Goal: Task Accomplishment & Management: Manage account settings

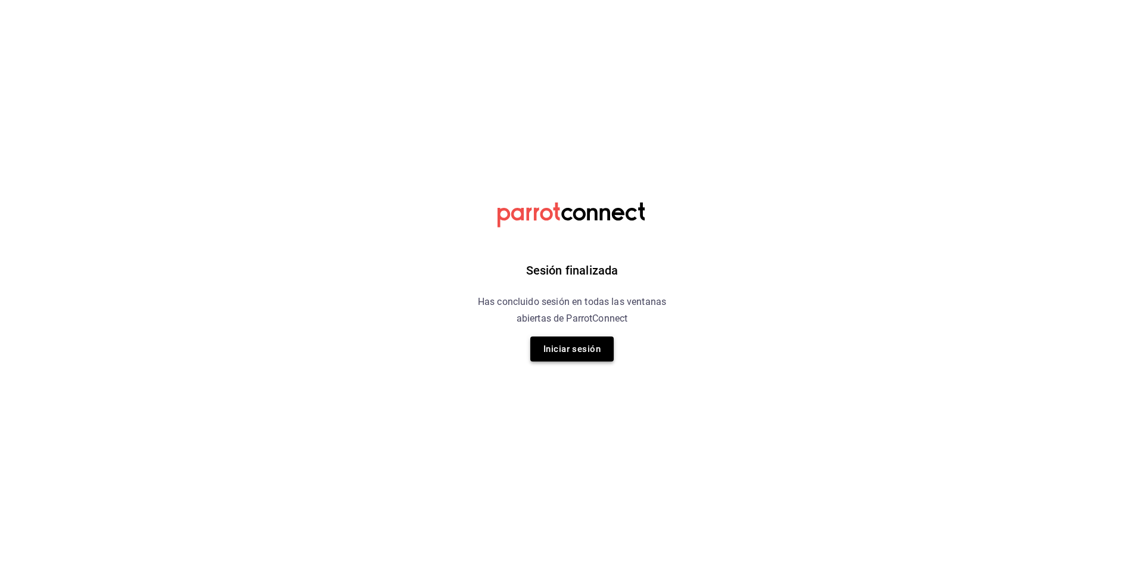
click at [597, 361] on button "Iniciar sesión" at bounding box center [571, 349] width 83 height 25
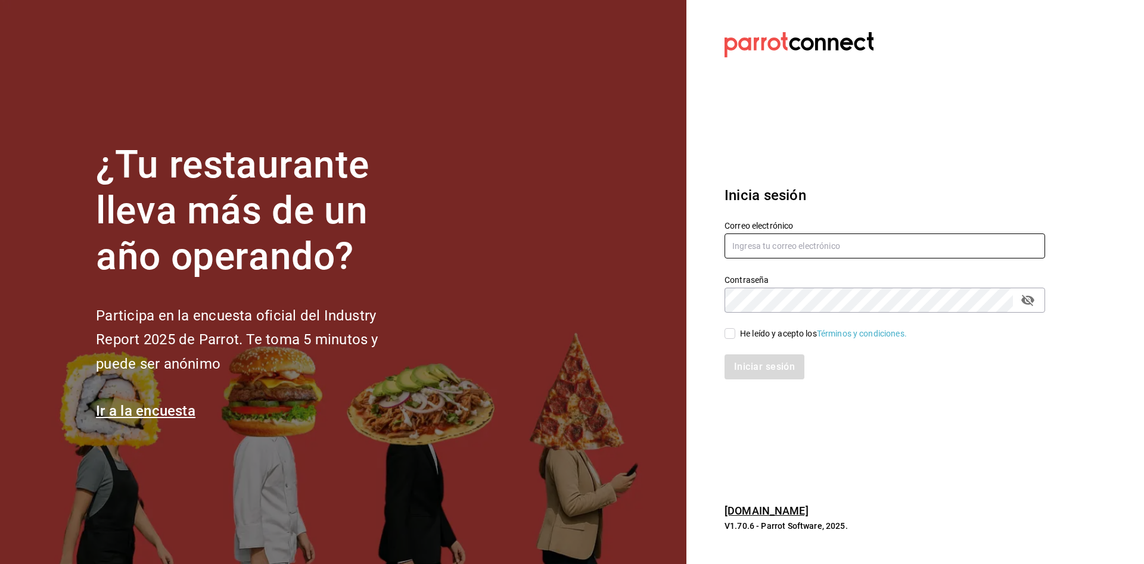
click at [805, 252] on input "text" at bounding box center [885, 246] width 321 height 25
type input "rylyns23@gmail.com"
click at [730, 329] on input "He leído y acepto los Términos y condiciones." at bounding box center [730, 333] width 11 height 11
checkbox input "true"
click at [738, 358] on button "Iniciar sesión" at bounding box center [765, 367] width 81 height 25
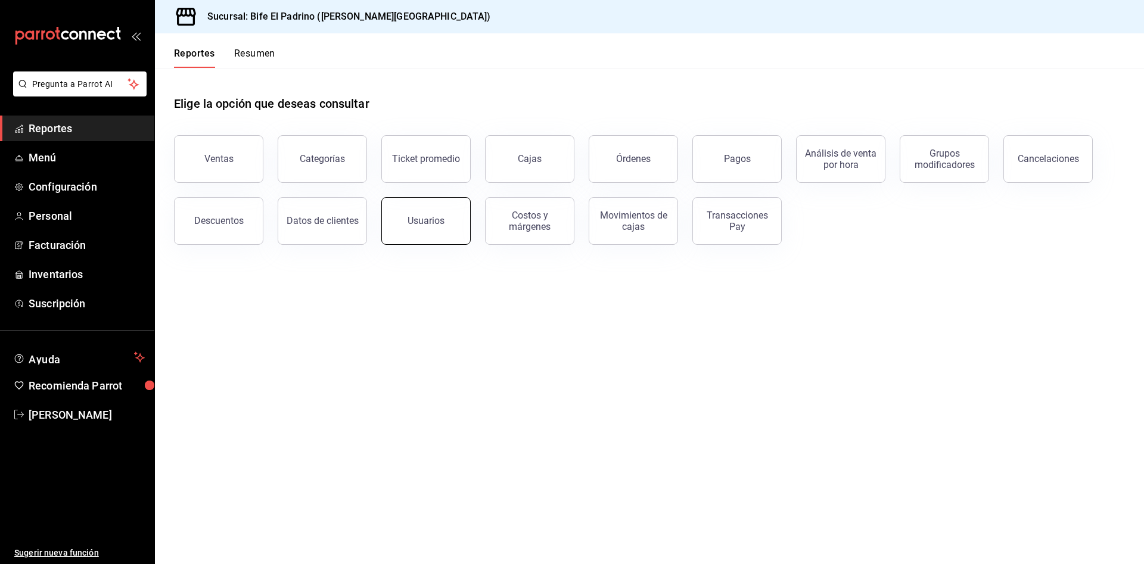
click at [416, 204] on button "Usuarios" at bounding box center [425, 221] width 89 height 48
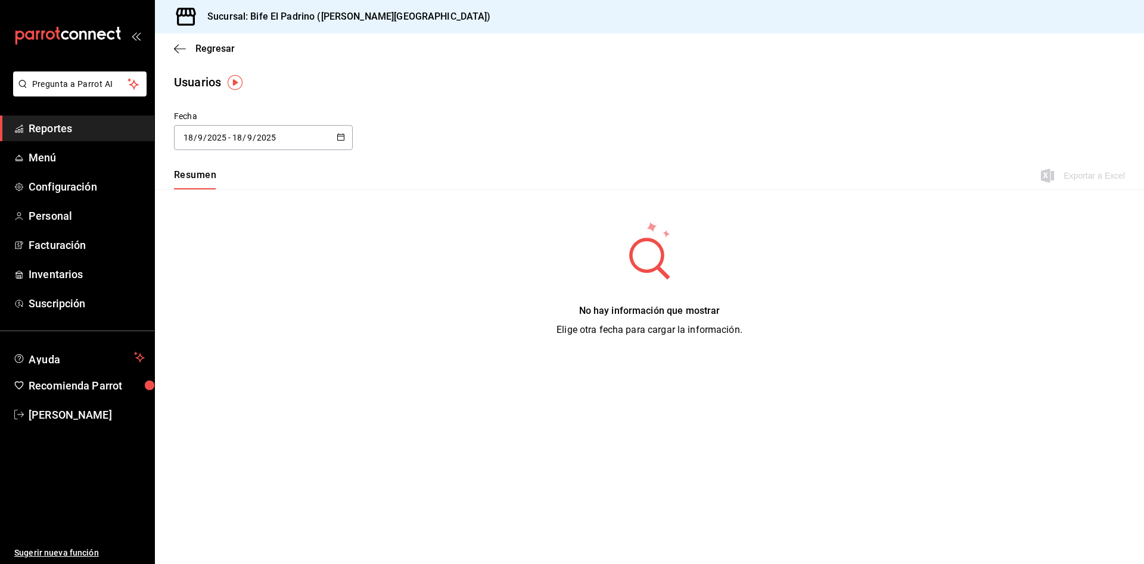
click at [331, 135] on div "[DATE] [DATE] - [DATE] [DATE]" at bounding box center [263, 137] width 179 height 25
click at [251, 304] on li "Rango de fechas" at bounding box center [230, 309] width 113 height 27
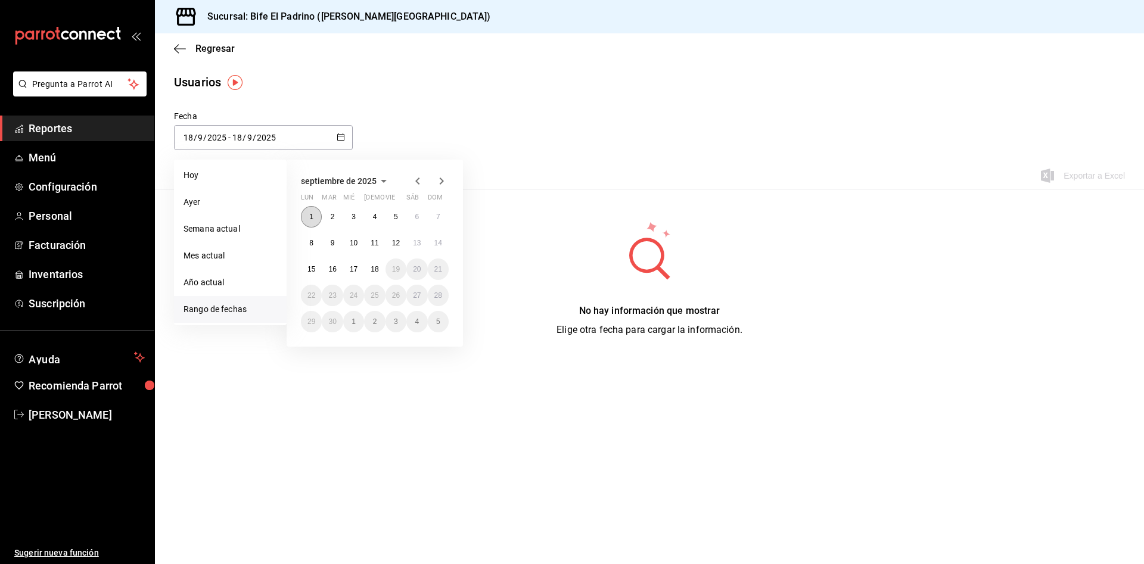
click at [314, 218] on button "1" at bounding box center [311, 216] width 21 height 21
click at [353, 275] on button "17" at bounding box center [353, 269] width 21 height 21
type input "[DATE]"
type input "1"
type input "[DATE]"
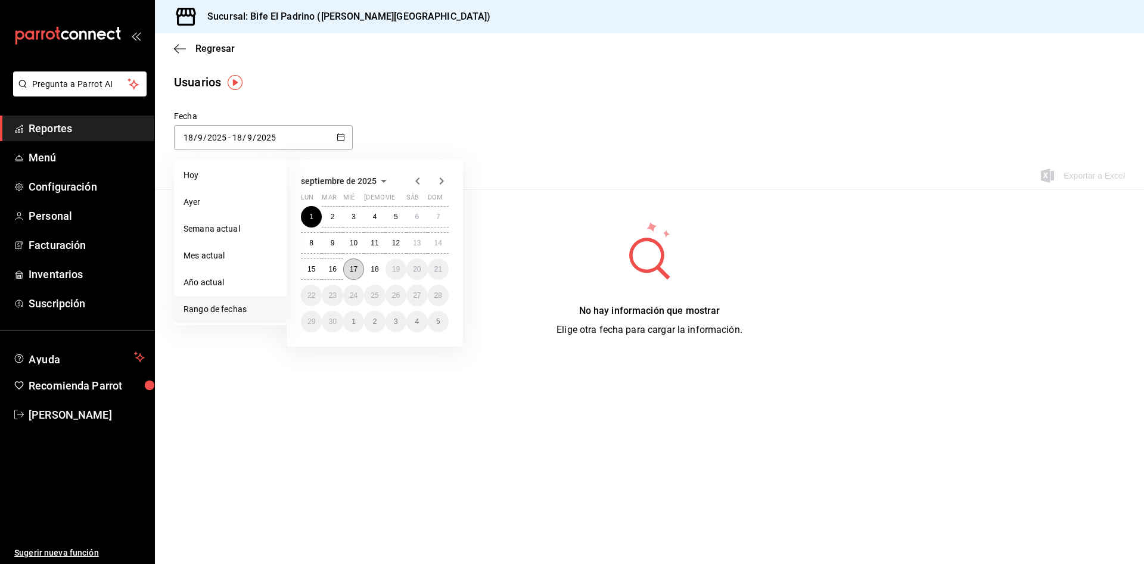
type input "17"
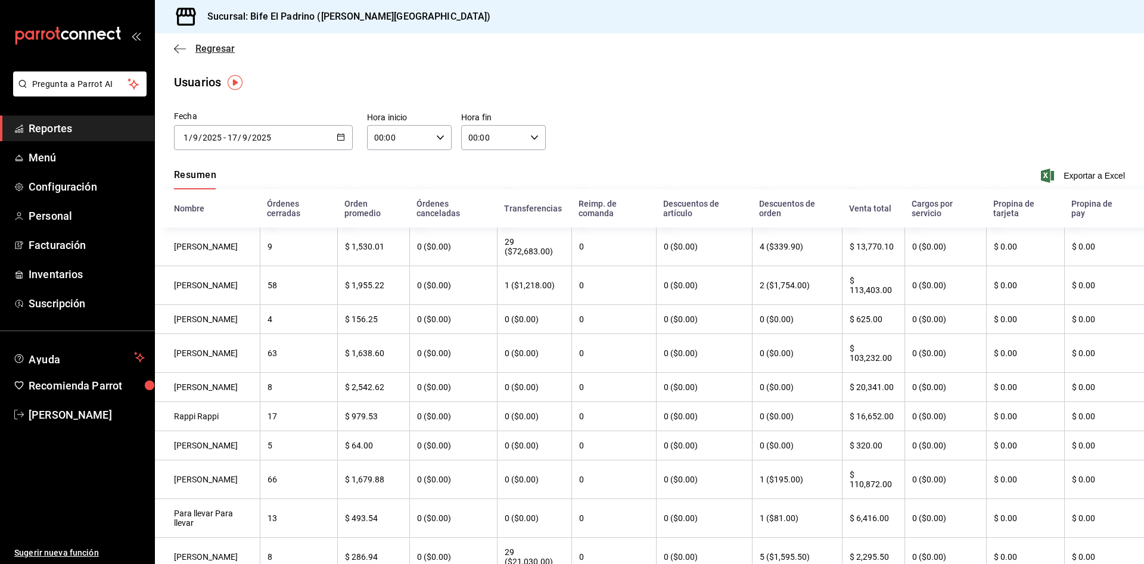
click at [177, 49] on icon "button" at bounding box center [180, 49] width 12 height 11
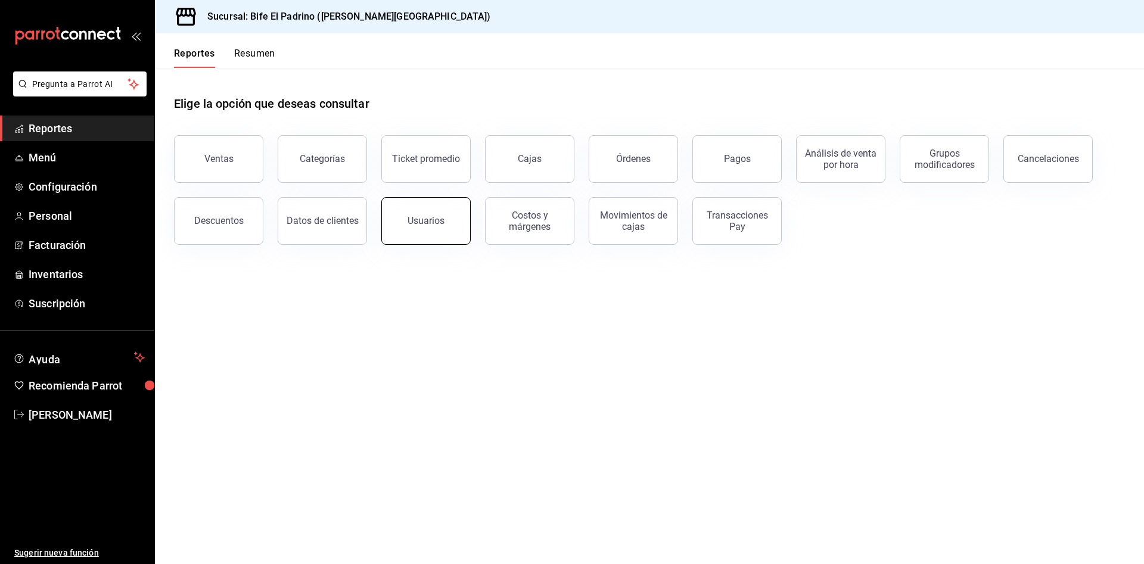
click at [439, 206] on button "Usuarios" at bounding box center [425, 221] width 89 height 48
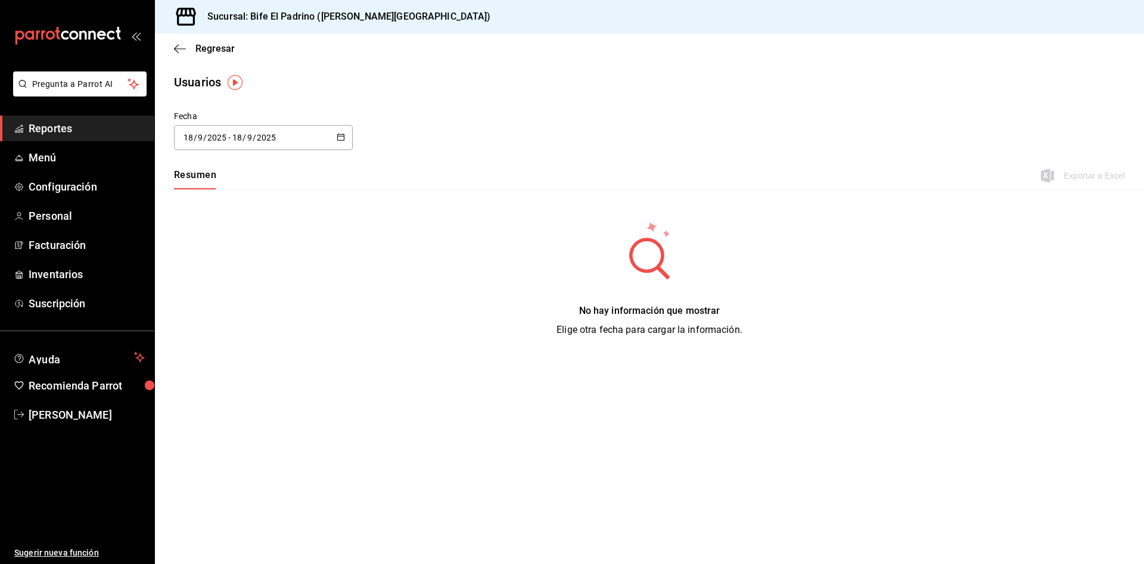
click at [334, 136] on div "[DATE] [DATE] - [DATE] [DATE]" at bounding box center [263, 137] width 179 height 25
click at [243, 309] on li "Rango de fechas" at bounding box center [230, 309] width 113 height 27
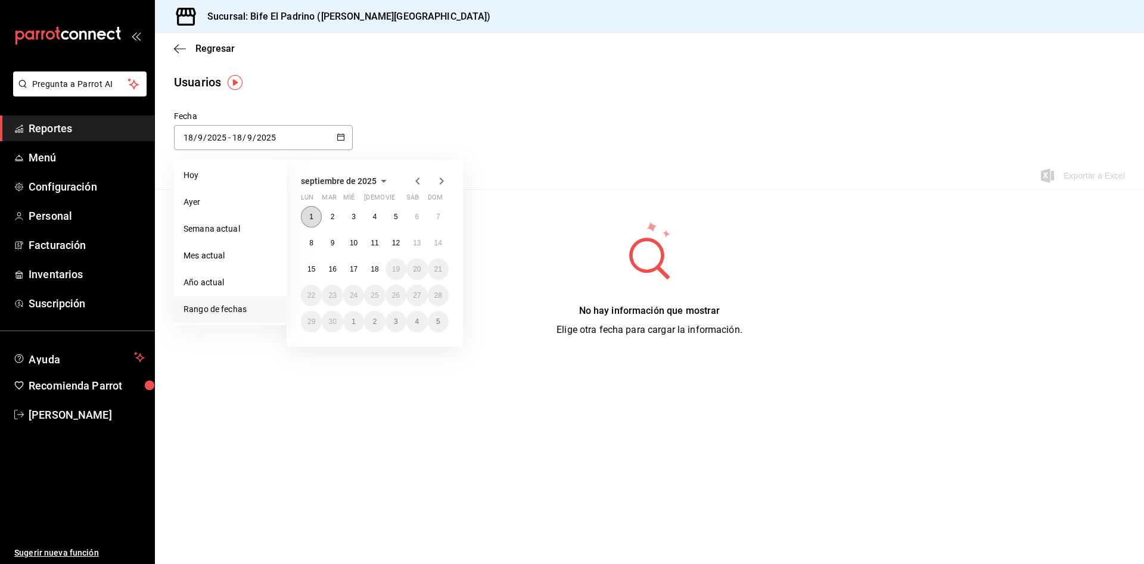
click at [313, 217] on abbr "1" at bounding box center [311, 217] width 4 height 8
click at [357, 269] on abbr "17" at bounding box center [354, 269] width 8 height 8
type input "[DATE]"
type input "1"
type input "[DATE]"
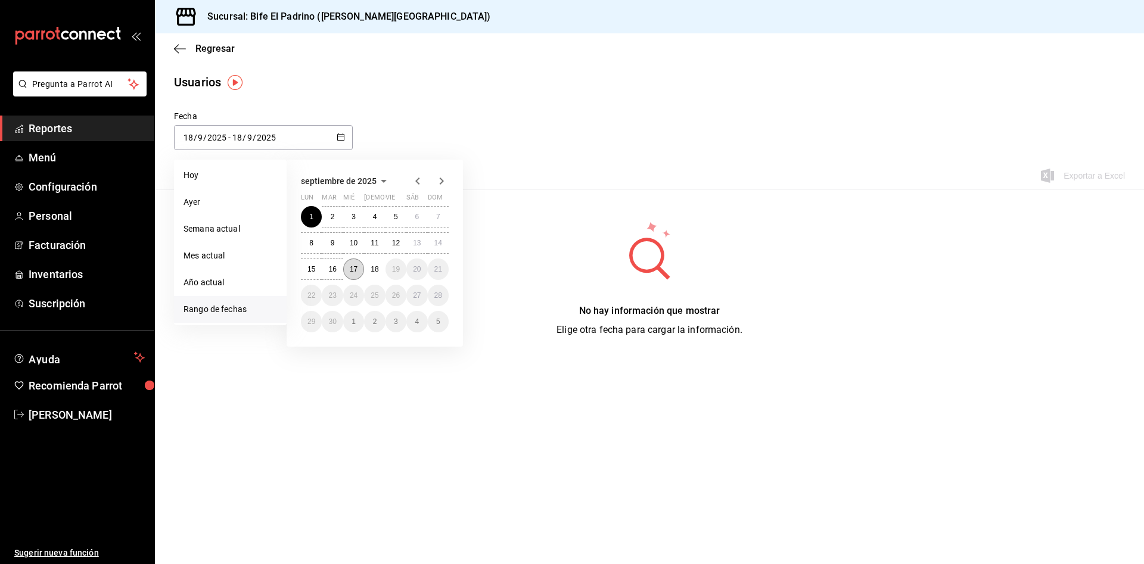
type input "17"
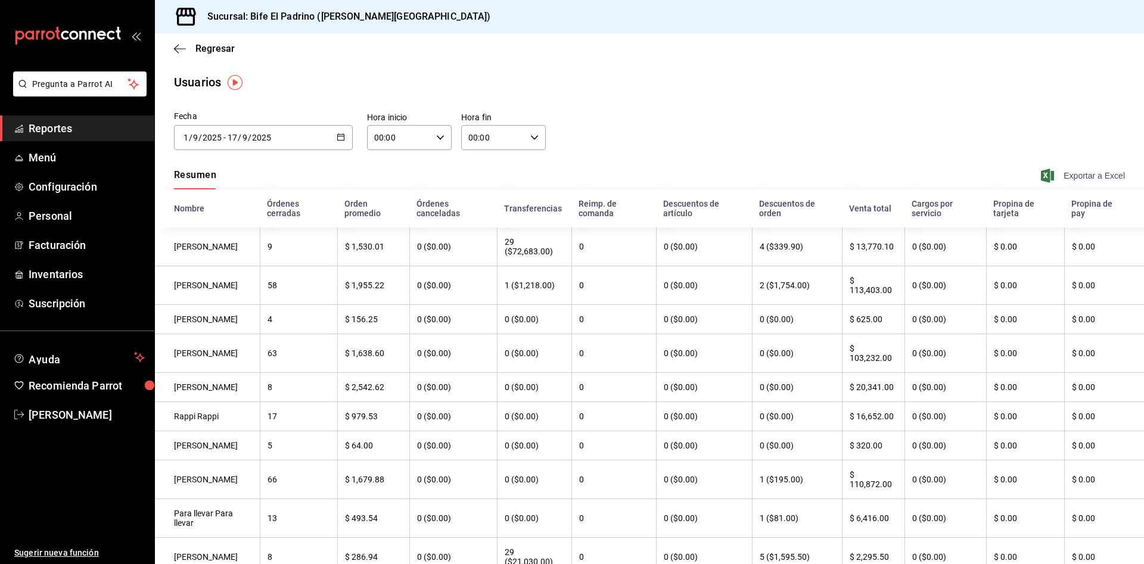
click at [1052, 173] on span "Exportar a Excel" at bounding box center [1084, 176] width 82 height 14
click at [178, 51] on icon "button" at bounding box center [180, 49] width 12 height 11
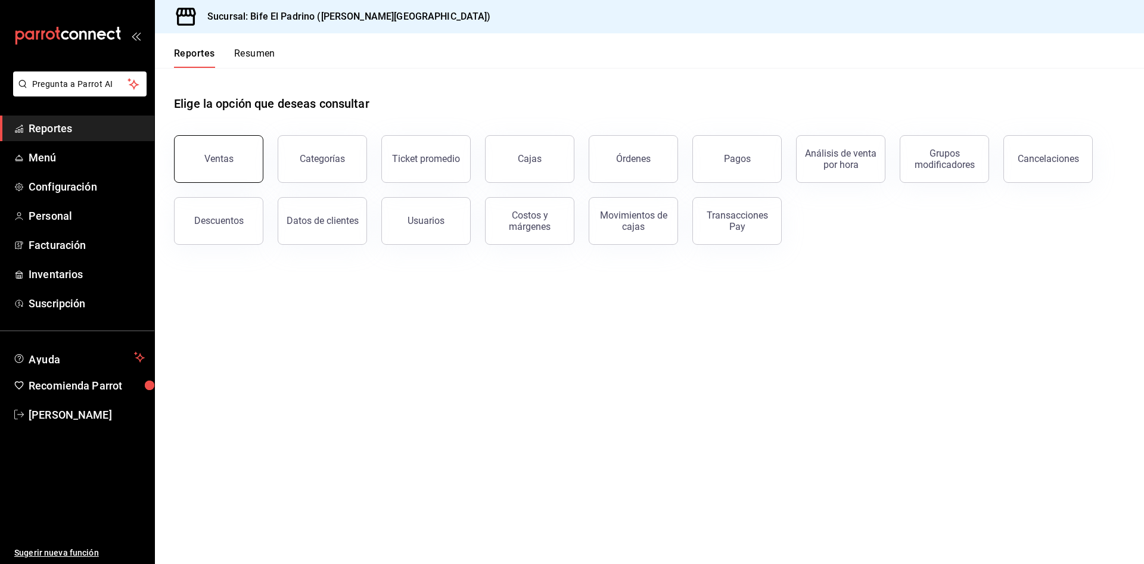
click at [237, 165] on button "Ventas" at bounding box center [218, 159] width 89 height 48
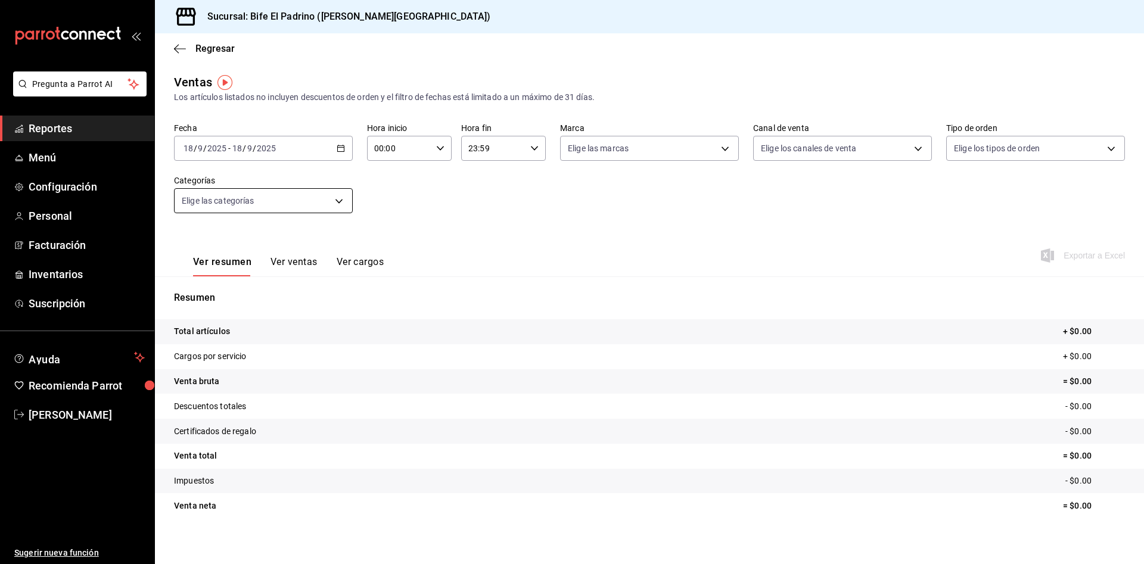
click at [331, 200] on body "Pregunta a Parrot AI Reportes Menú Configuración Personal Facturación Inventari…" at bounding box center [572, 282] width 1144 height 564
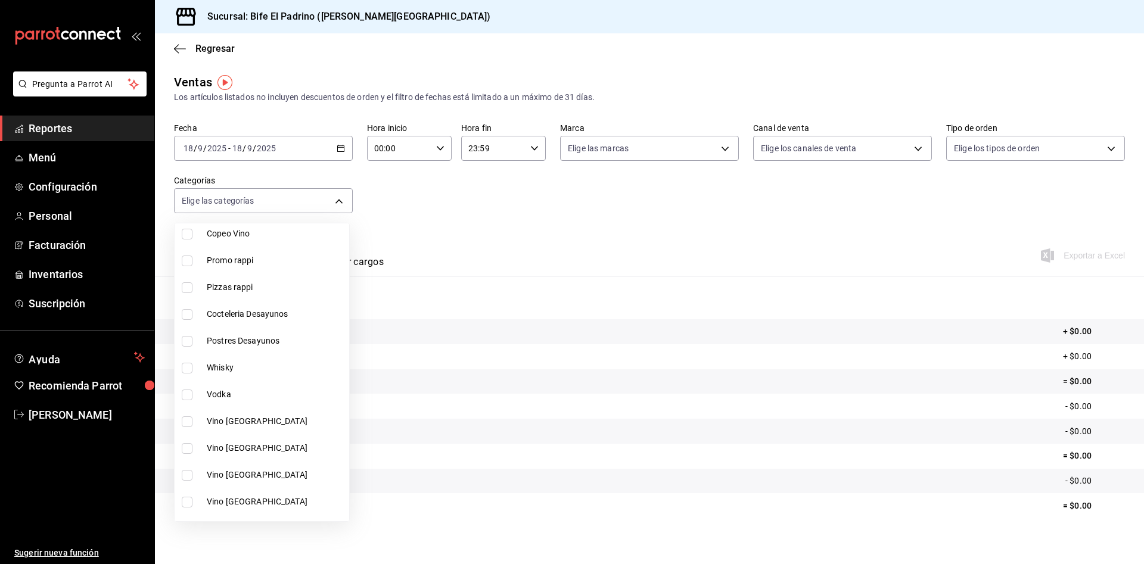
scroll to position [260, 0]
click at [189, 423] on input "checkbox" at bounding box center [187, 420] width 11 height 11
checkbox input "true"
type input "3fa87517-719d-475a-b303-f69f2ced6d5b"
click at [182, 451] on input "checkbox" at bounding box center [187, 447] width 11 height 11
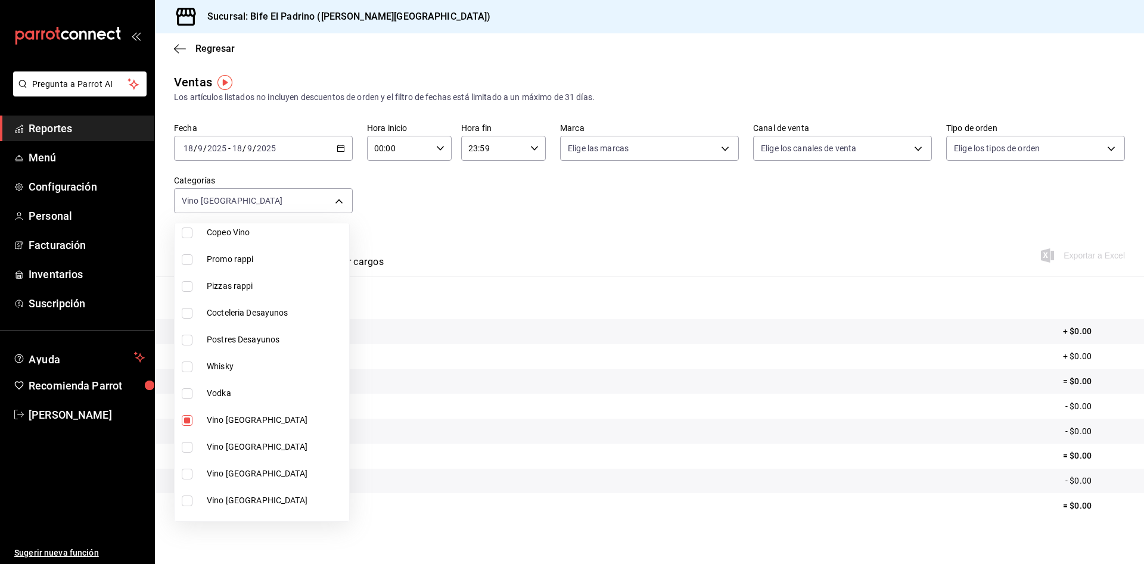
checkbox input "true"
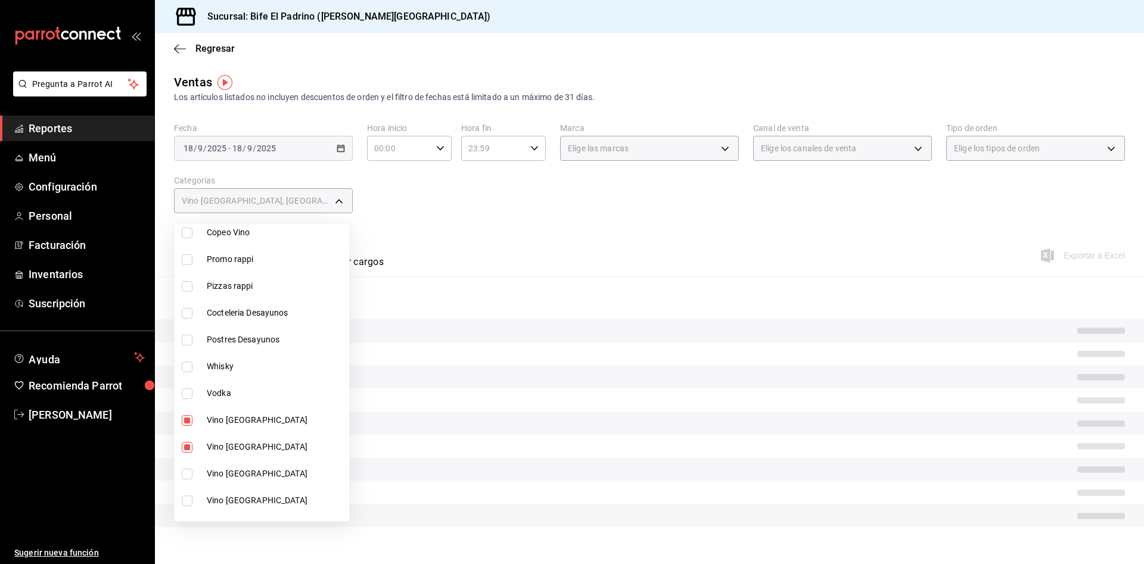
type input "3fa87517-719d-475a-b303-f69f2ced6d5b,77fb77b5-7623-435c-a35a-09f301c40365"
click at [185, 473] on input "checkbox" at bounding box center [187, 474] width 11 height 11
checkbox input "true"
type input "3fa87517-719d-475a-b303-f69f2ced6d5b,77fb77b5-7623-435c-a35a-09f301c40365,0b76d…"
click at [188, 504] on input "checkbox" at bounding box center [187, 501] width 11 height 11
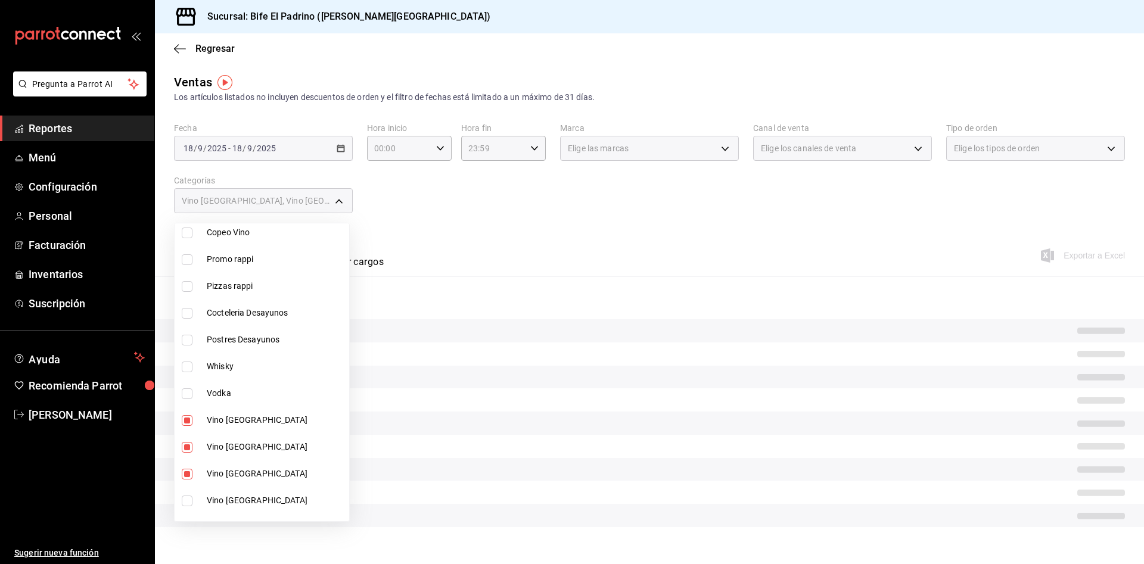
checkbox input "true"
type input "3fa87517-719d-475a-b303-f69f2ced6d5b,77fb77b5-7623-435c-a35a-09f301c40365,0b76d…"
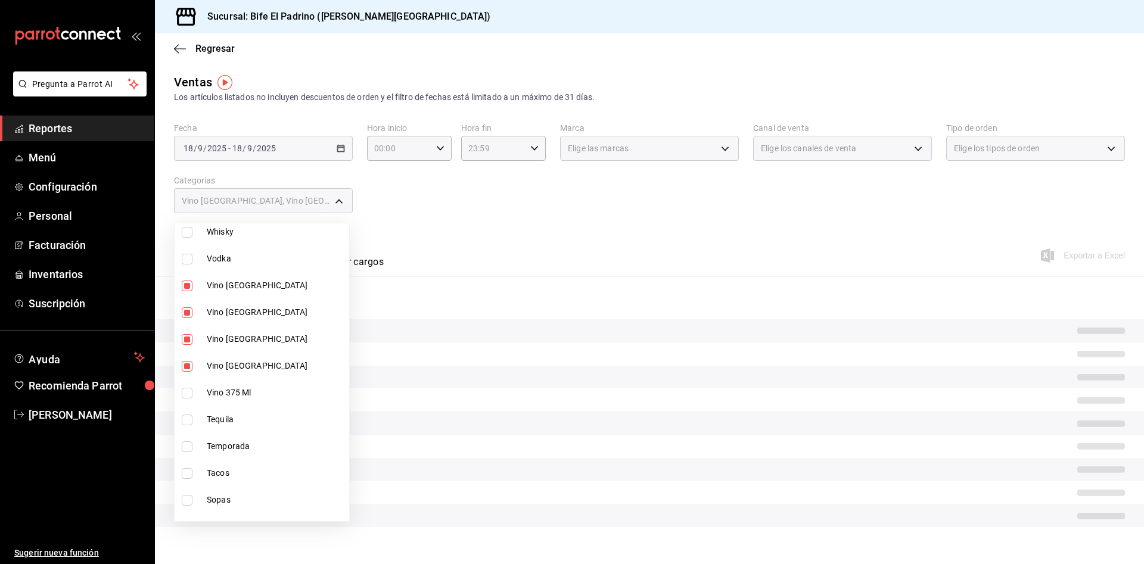
scroll to position [458, 0]
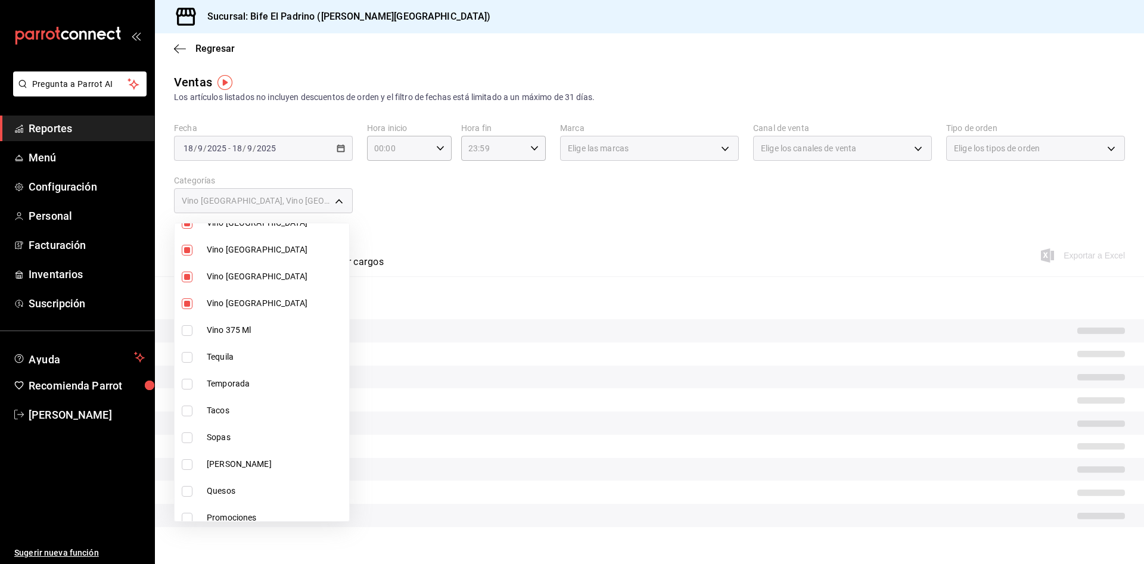
click at [187, 330] on input "checkbox" at bounding box center [187, 330] width 11 height 11
checkbox input "true"
type input "3fa87517-719d-475a-b303-f69f2ced6d5b,77fb77b5-7623-435c-a35a-09f301c40365,0b76d…"
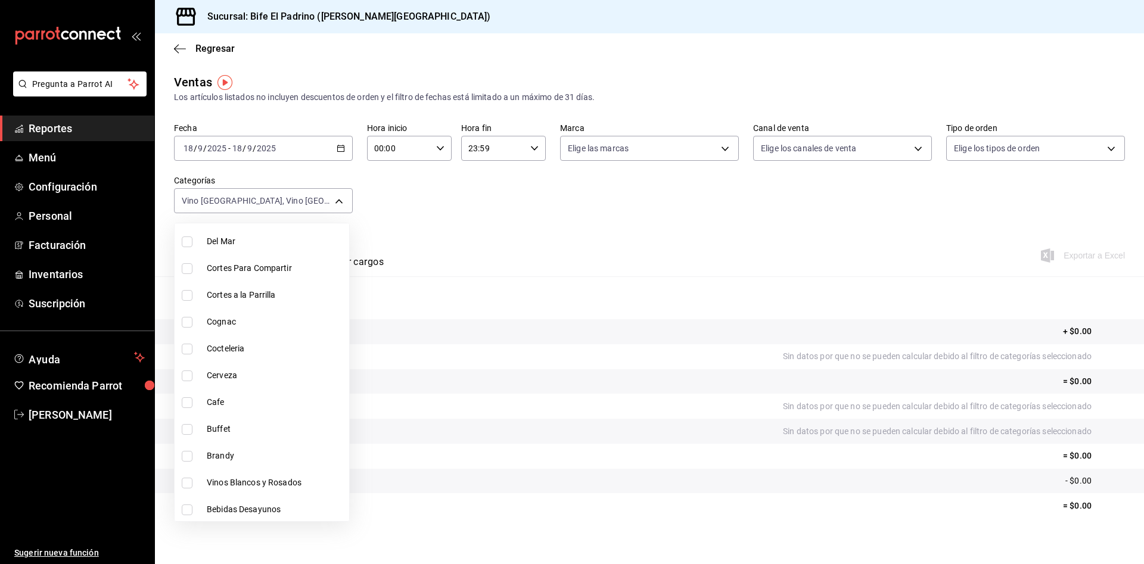
scroll to position [1433, 0]
click at [190, 396] on input "checkbox" at bounding box center [187, 401] width 11 height 11
checkbox input "true"
type input "3fa87517-719d-475a-b303-f69f2ced6d5b,77fb77b5-7623-435c-a35a-09f301c40365,0b76d…"
click at [449, 226] on div at bounding box center [572, 282] width 1144 height 564
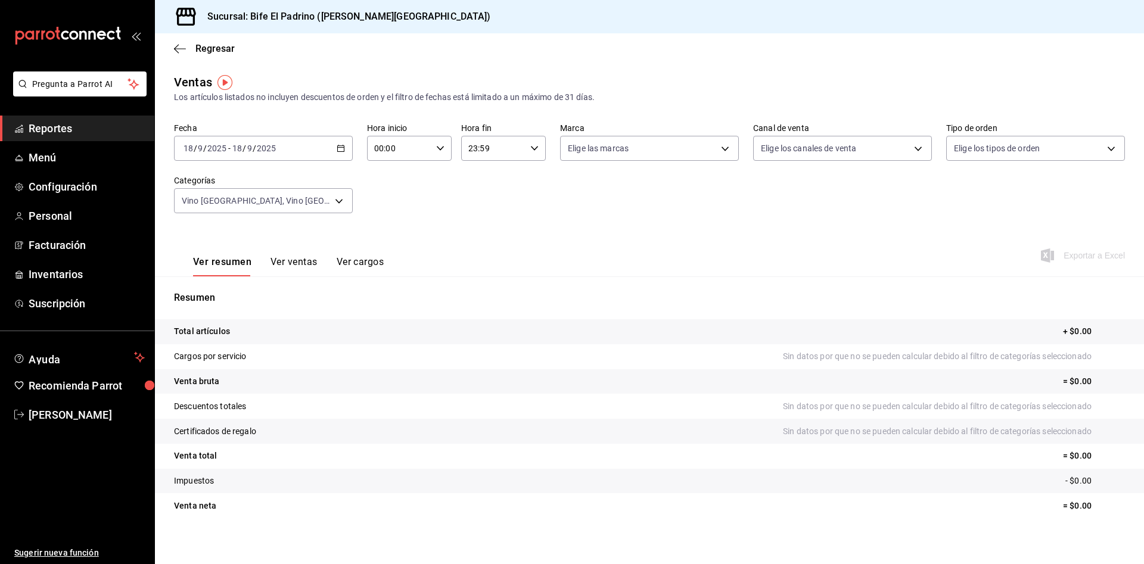
click at [338, 153] on div "[DATE] [DATE] - [DATE] [DATE]" at bounding box center [263, 148] width 179 height 25
click at [223, 268] on span "Mes actual" at bounding box center [230, 265] width 92 height 13
click at [333, 150] on div "[DATE] [DATE] - [DATE] [DATE]" at bounding box center [263, 148] width 179 height 25
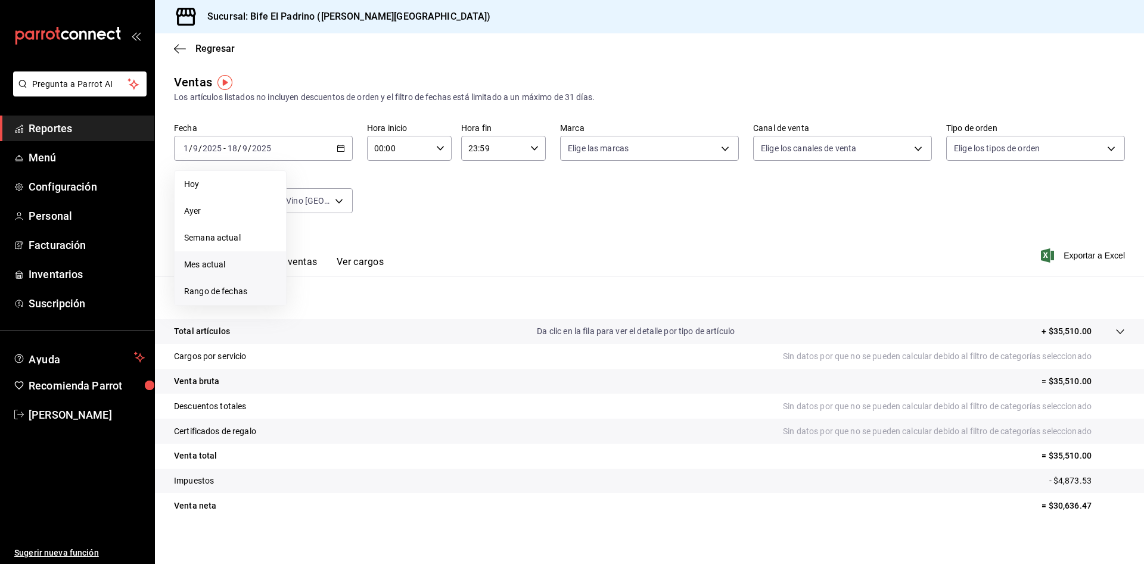
click at [242, 287] on span "Rango de fechas" at bounding box center [230, 291] width 92 height 13
click at [315, 226] on button "1" at bounding box center [311, 227] width 21 height 21
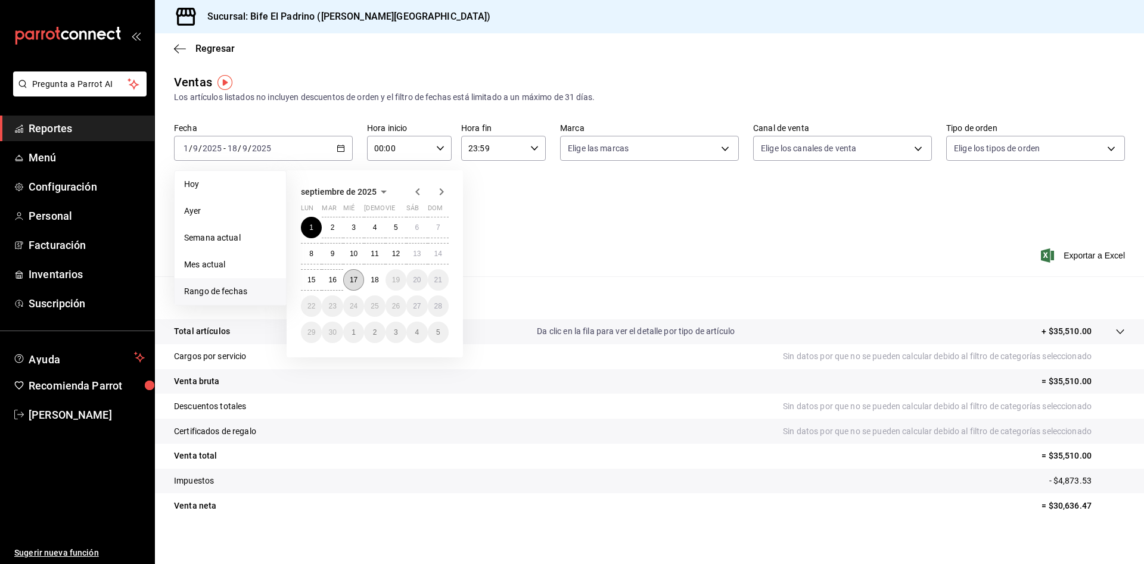
click at [353, 277] on abbr "17" at bounding box center [354, 280] width 8 height 8
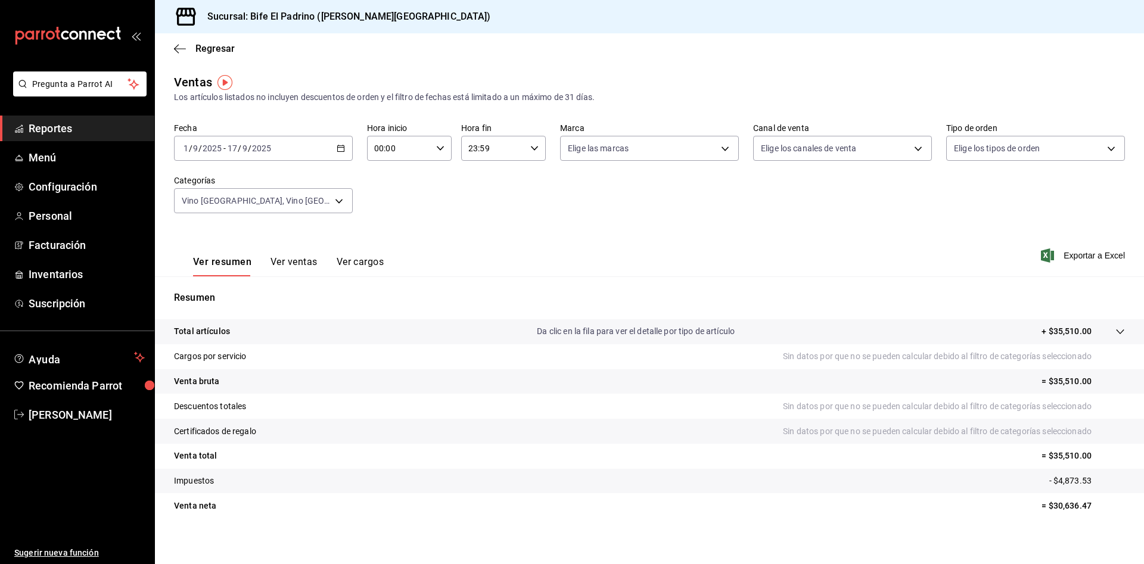
click at [309, 259] on button "Ver ventas" at bounding box center [294, 266] width 47 height 20
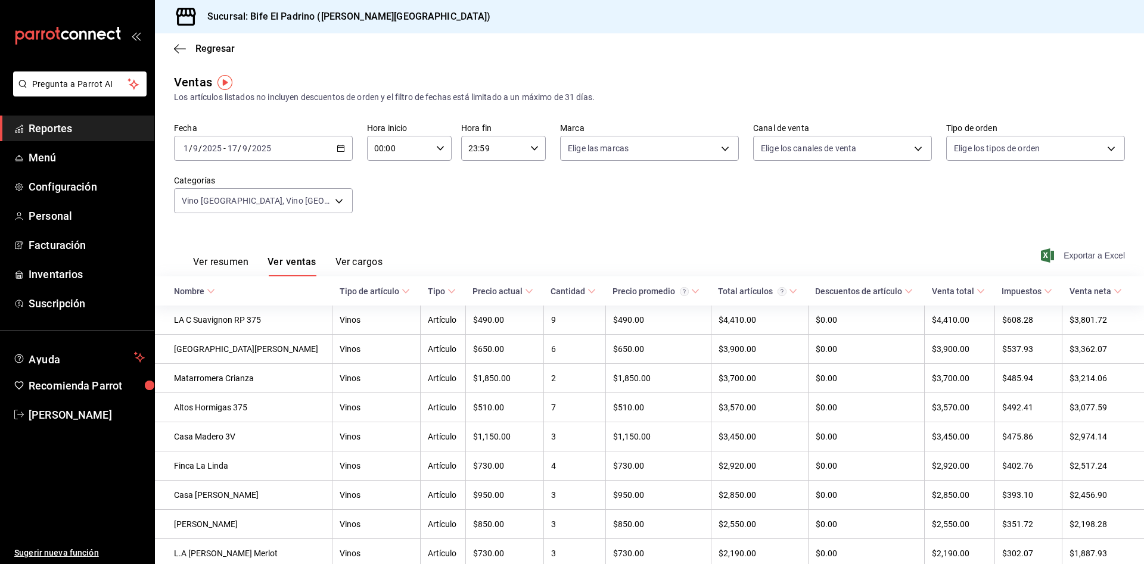
click at [1065, 259] on span "Exportar a Excel" at bounding box center [1084, 255] width 82 height 14
click at [194, 51] on span "Regresar" at bounding box center [204, 48] width 61 height 11
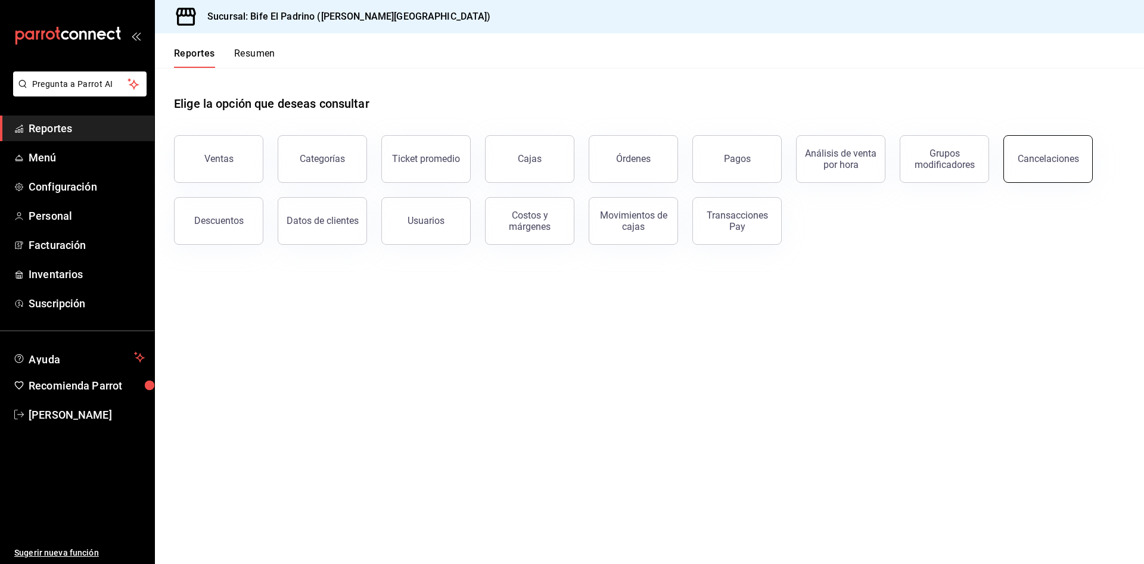
click at [1033, 161] on div "Cancelaciones" at bounding box center [1048, 158] width 61 height 11
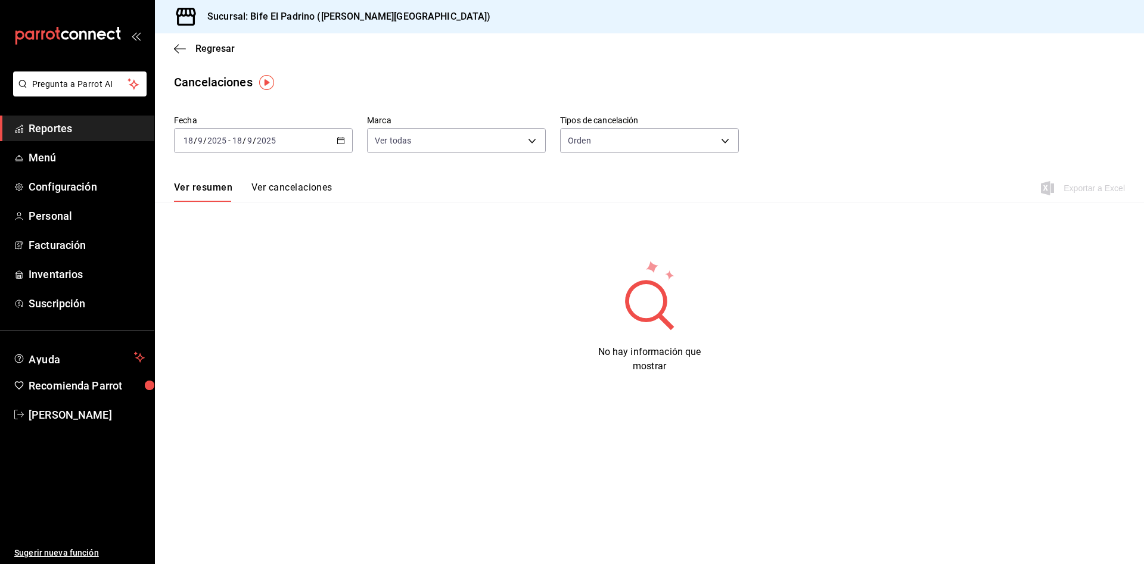
click at [306, 182] on button "Ver cancelaciones" at bounding box center [291, 192] width 81 height 20
click at [331, 138] on div "[DATE] [DATE] - [DATE] [DATE]" at bounding box center [263, 140] width 179 height 25
click at [235, 320] on li "Rango de fechas" at bounding box center [230, 310] width 111 height 27
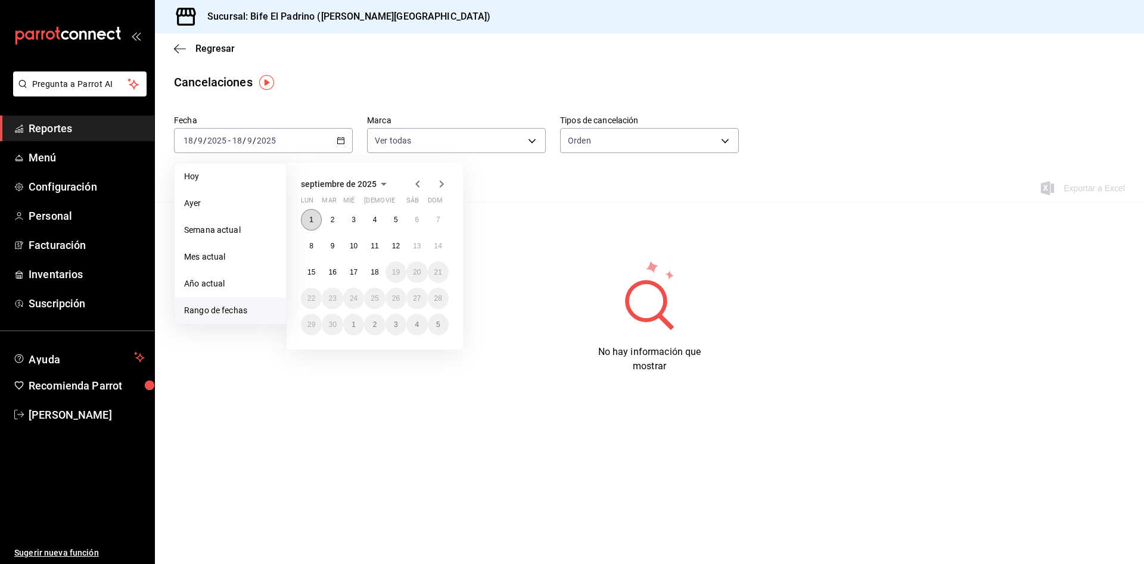
click at [315, 219] on button "1" at bounding box center [311, 219] width 21 height 21
click at [358, 272] on abbr "17" at bounding box center [354, 272] width 8 height 8
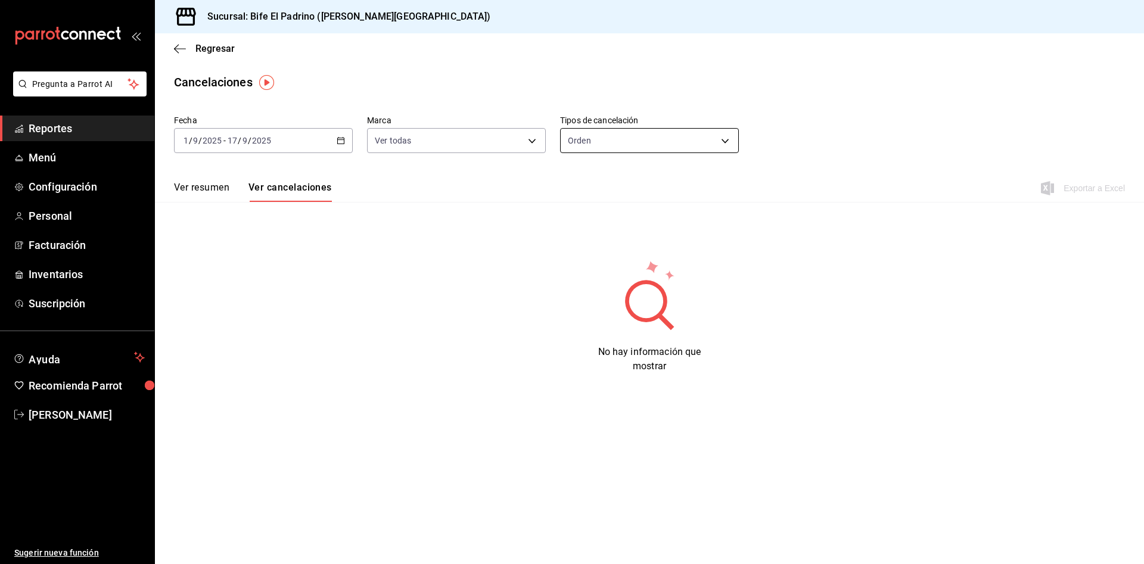
click at [692, 149] on body "Pregunta a Parrot AI Reportes Menú Configuración Personal Facturación Inventari…" at bounding box center [572, 282] width 1144 height 564
click at [639, 196] on li "Artículo" at bounding box center [650, 198] width 178 height 20
type input "ORDER_ITEM"
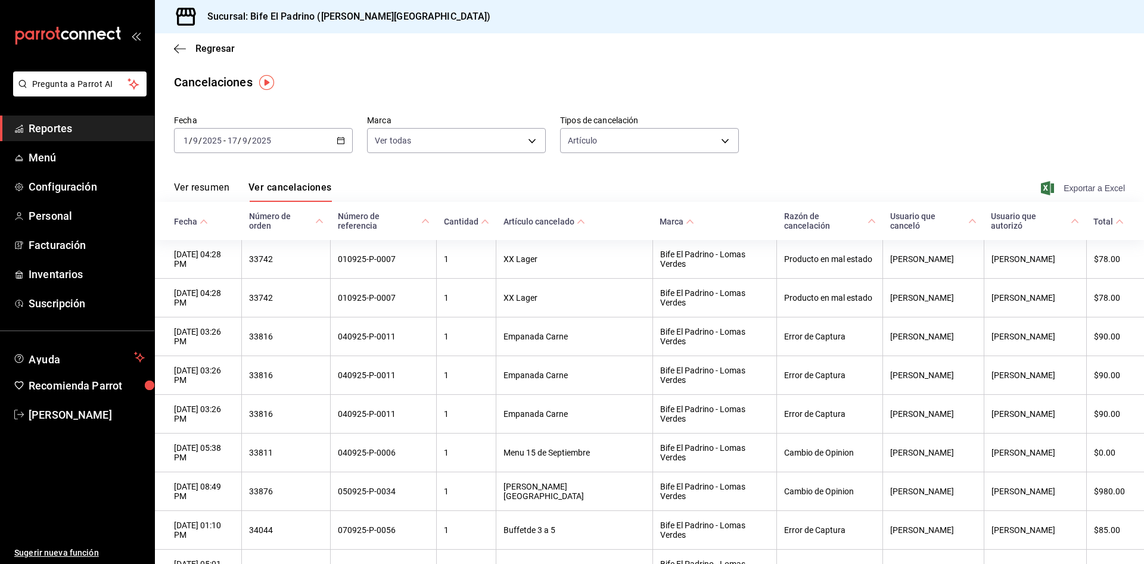
click at [1053, 184] on span "Exportar a Excel" at bounding box center [1084, 188] width 82 height 14
click at [186, 54] on div "Regresar" at bounding box center [649, 48] width 989 height 30
click at [182, 44] on icon "button" at bounding box center [180, 49] width 12 height 11
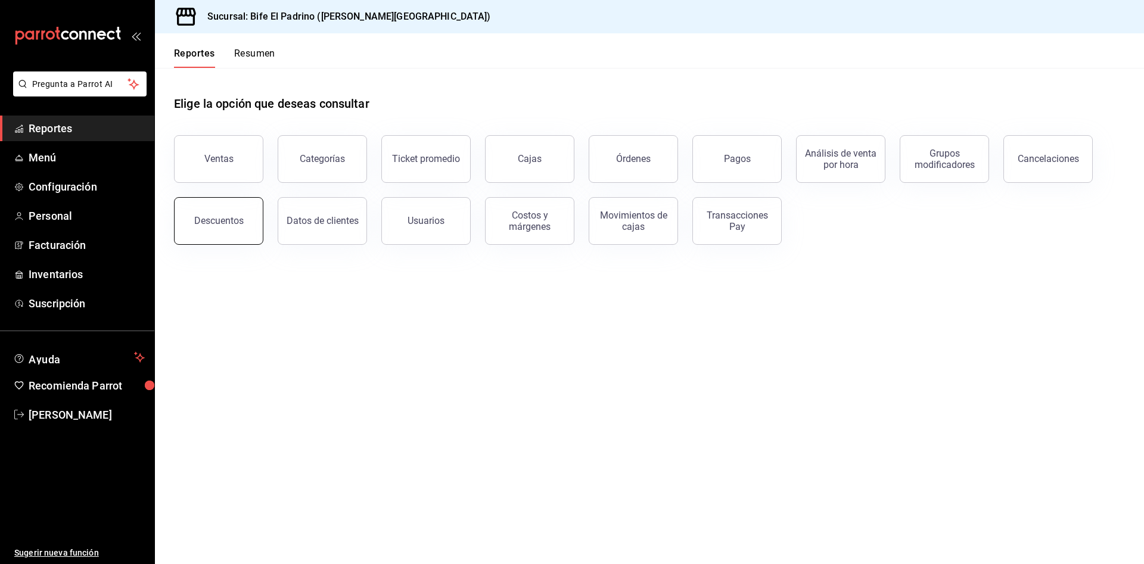
click at [237, 229] on button "Descuentos" at bounding box center [218, 221] width 89 height 48
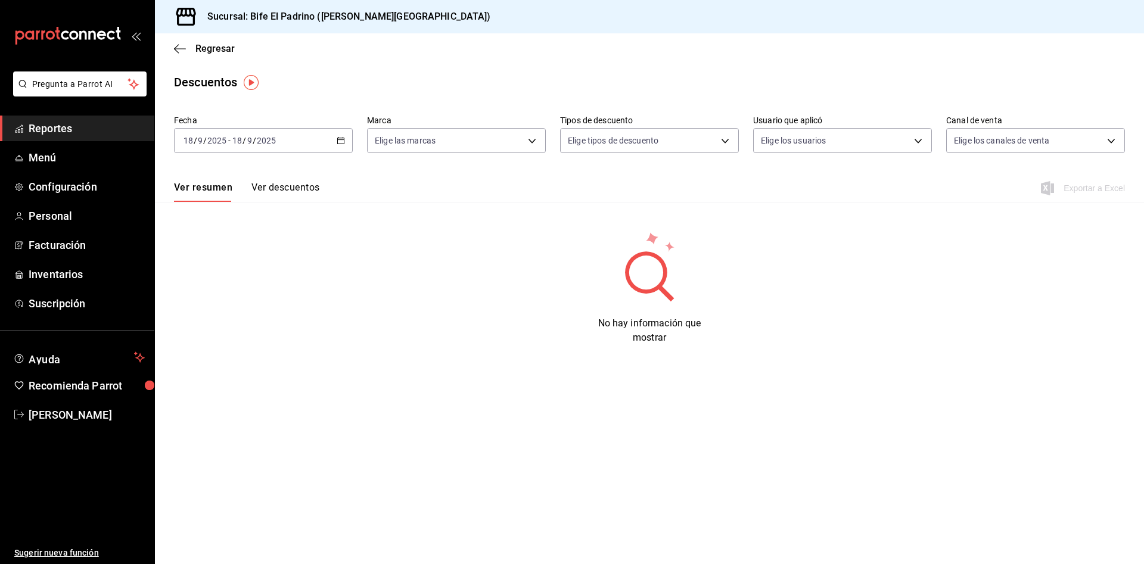
click at [331, 148] on div "[DATE] [DATE] - [DATE] [DATE]" at bounding box center [263, 140] width 179 height 25
click at [230, 315] on span "Rango de fechas" at bounding box center [230, 311] width 92 height 13
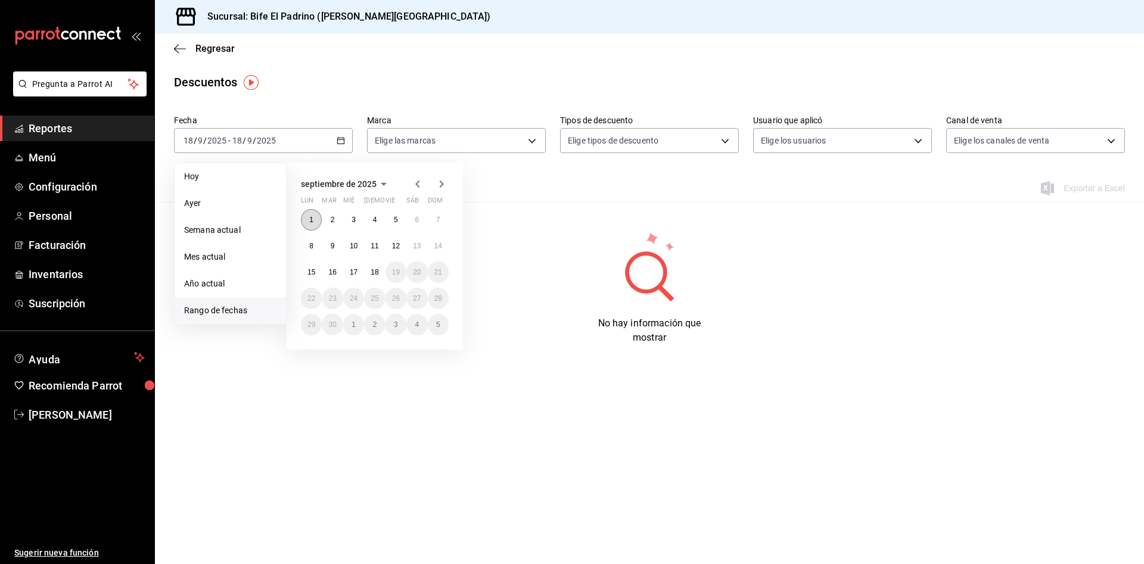
click at [311, 215] on button "1" at bounding box center [311, 219] width 21 height 21
click at [358, 272] on button "17" at bounding box center [353, 272] width 21 height 21
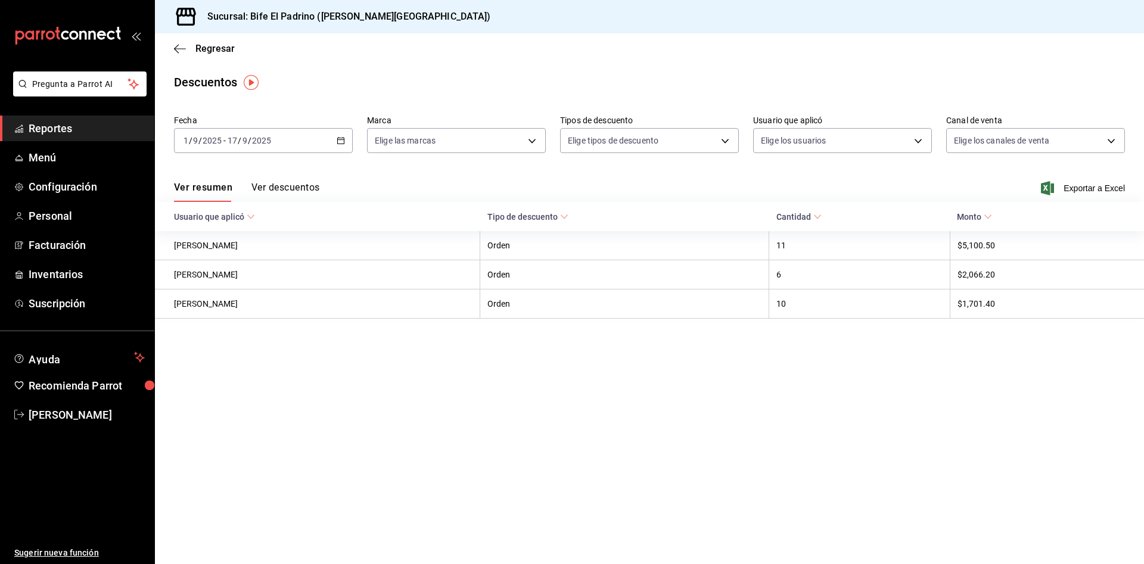
click at [290, 183] on button "Ver descuentos" at bounding box center [285, 192] width 68 height 20
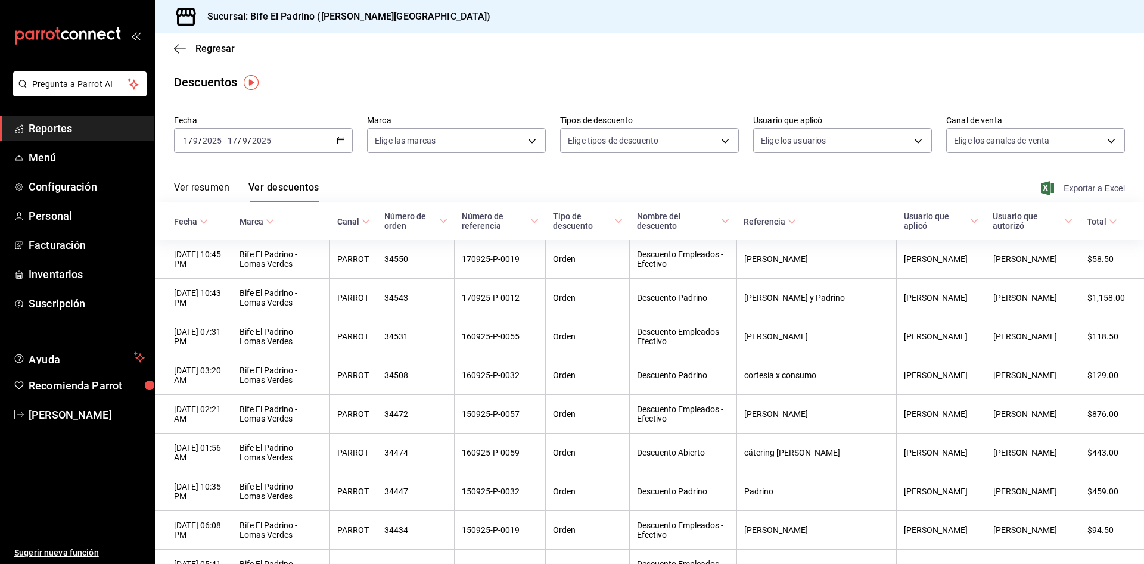
click at [1046, 187] on span "Exportar a Excel" at bounding box center [1084, 188] width 82 height 14
click at [191, 48] on span "Regresar" at bounding box center [204, 48] width 61 height 11
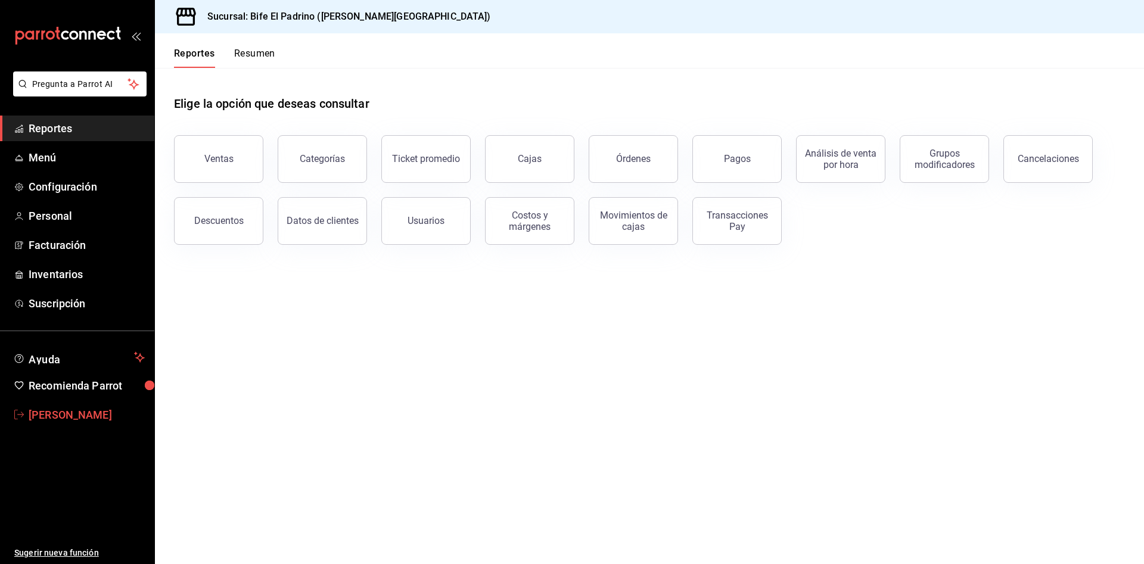
click at [104, 412] on span "[PERSON_NAME]" at bounding box center [87, 415] width 116 height 16
